Goal: Transaction & Acquisition: Purchase product/service

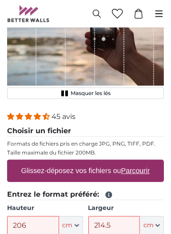
scroll to position [103, 0]
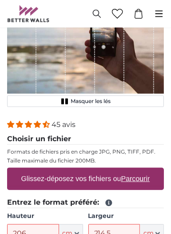
click at [134, 175] on u "Parcourir" at bounding box center [135, 179] width 29 height 8
click at [134, 168] on input "Glissez-déposez vos fichiers ou Parcourir" at bounding box center [85, 169] width 157 height 3
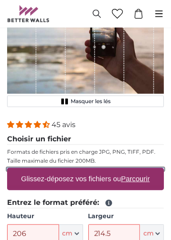
type input "**********"
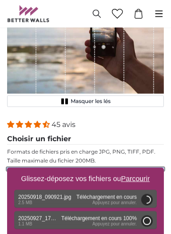
type input "200"
type input "112"
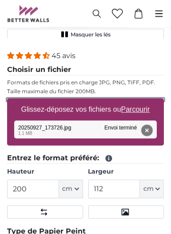
scroll to position [215, 0]
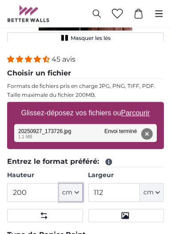
click at [76, 191] on icon "button" at bounding box center [77, 193] width 4 height 4
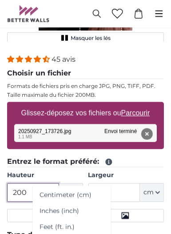
click at [44, 184] on input "200" at bounding box center [33, 193] width 52 height 19
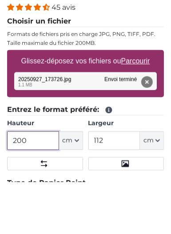
scroll to position [220, 0]
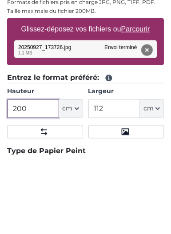
click at [16, 179] on input "200" at bounding box center [33, 188] width 52 height 19
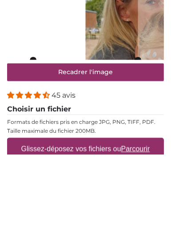
scroll to position [338, 0]
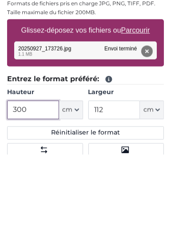
type input "300"
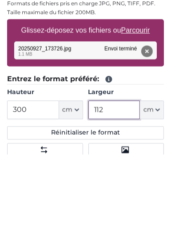
click at [96, 181] on input "112" at bounding box center [114, 190] width 52 height 19
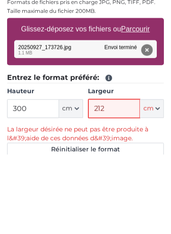
click at [108, 179] on input "212" at bounding box center [114, 188] width 52 height 19
type input "2"
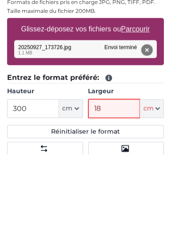
type input "180"
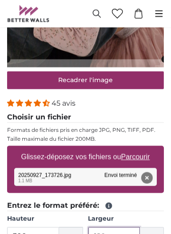
scroll to position [291, 0]
click at [100, 228] on input "180" at bounding box center [114, 237] width 52 height 19
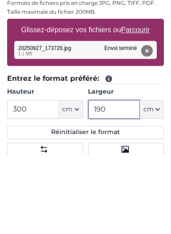
scroll to position [220, 0]
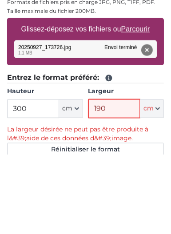
click at [110, 179] on input "190" at bounding box center [114, 188] width 52 height 19
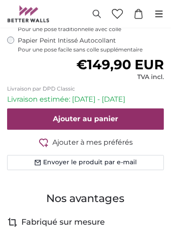
scroll to position [580, 0]
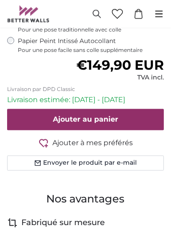
type input "185"
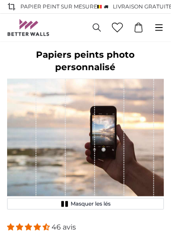
click at [160, 24] on icon at bounding box center [160, 27] width 8 height 7
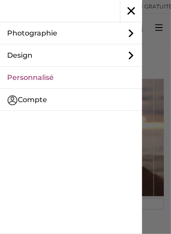
click at [131, 53] on icon at bounding box center [131, 56] width 5 height 8
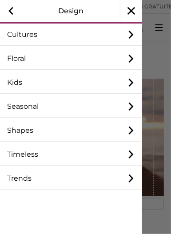
click at [133, 155] on icon at bounding box center [131, 155] width 5 height 8
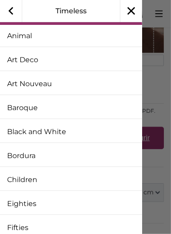
click at [108, 78] on link "Art Nouveau" at bounding box center [71, 84] width 142 height 22
